Goal: Task Accomplishment & Management: Manage account settings

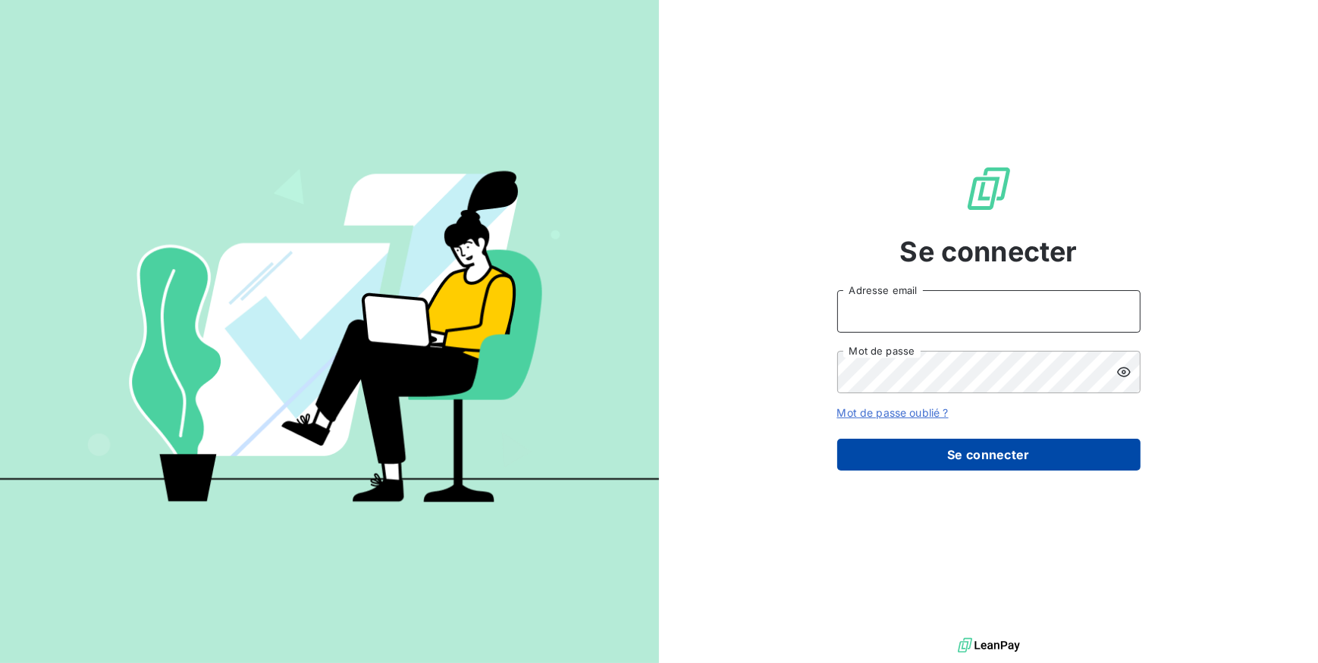
type input "[EMAIL_ADDRESS][DOMAIN_NAME]"
click at [921, 440] on button "Se connecter" at bounding box center [988, 455] width 303 height 32
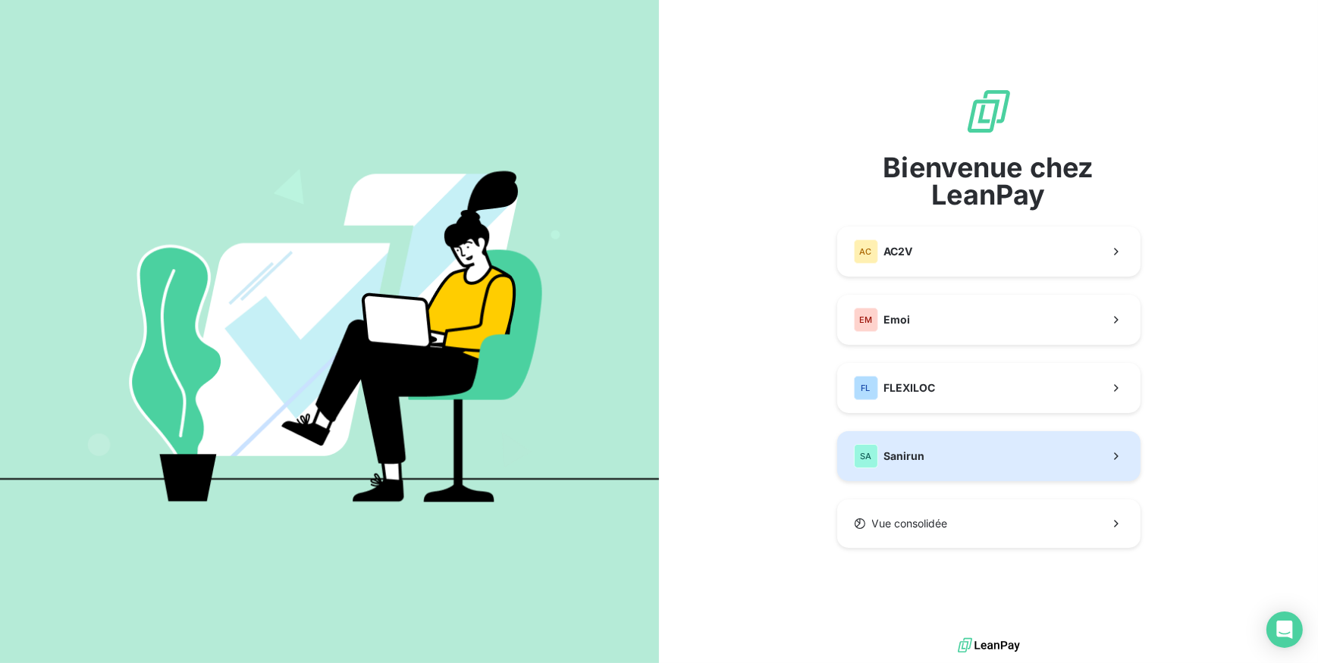
click at [922, 450] on span "Sanirun" at bounding box center [904, 456] width 41 height 15
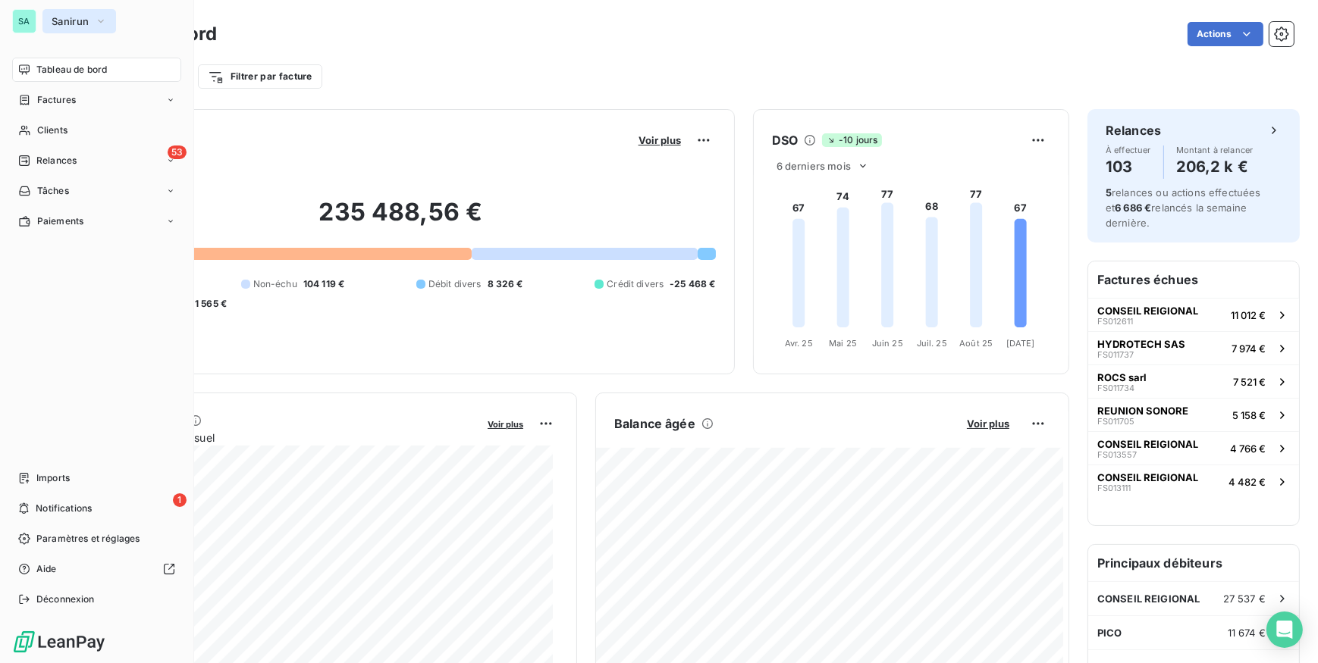
click at [64, 23] on span "Sanirun" at bounding box center [70, 21] width 37 height 12
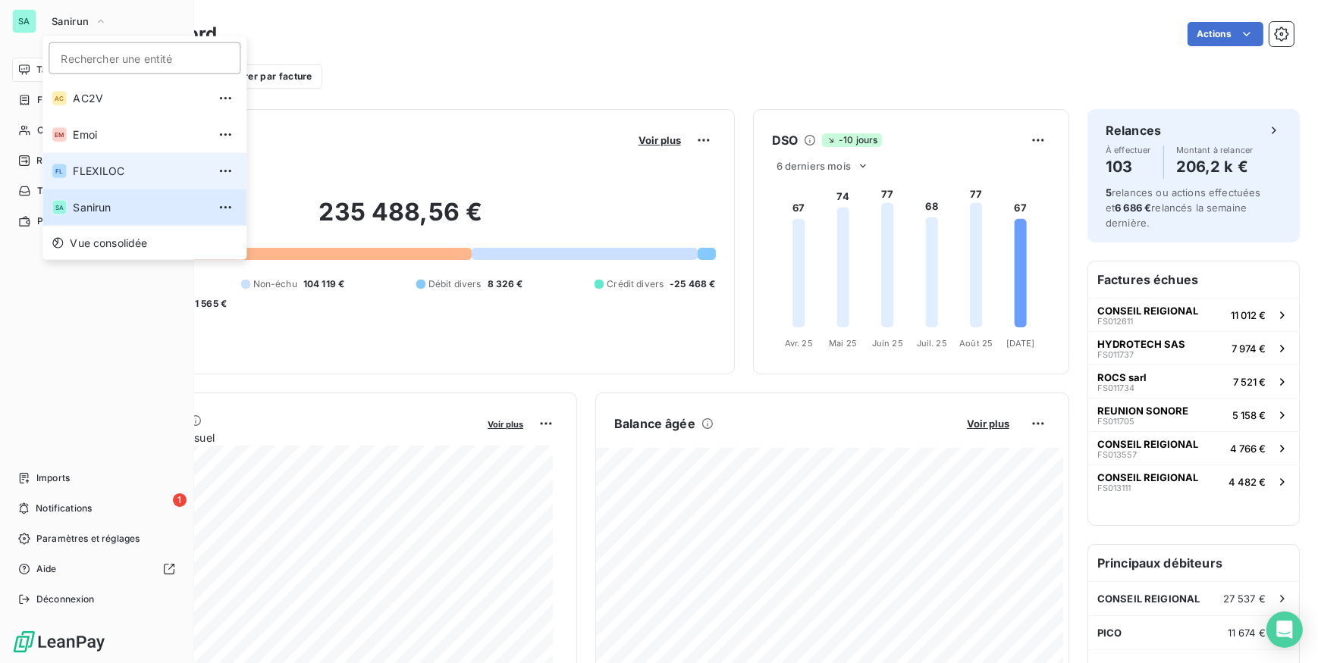
click at [106, 164] on span "FLEXILOC" at bounding box center [140, 171] width 134 height 15
